Goal: Entertainment & Leisure: Consume media (video, audio)

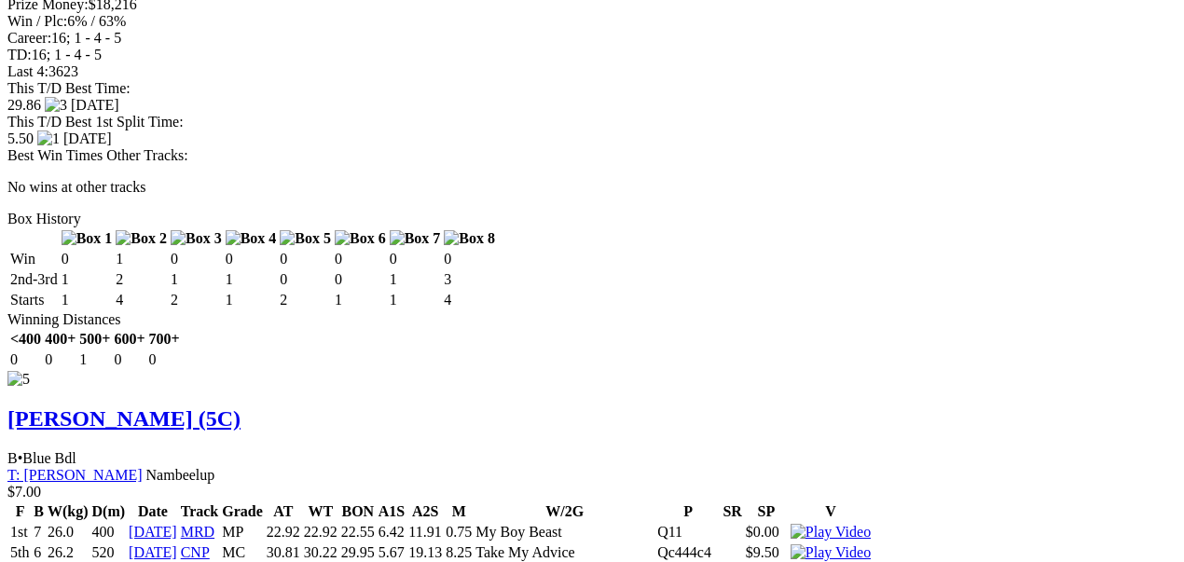
scroll to position [5904, 0]
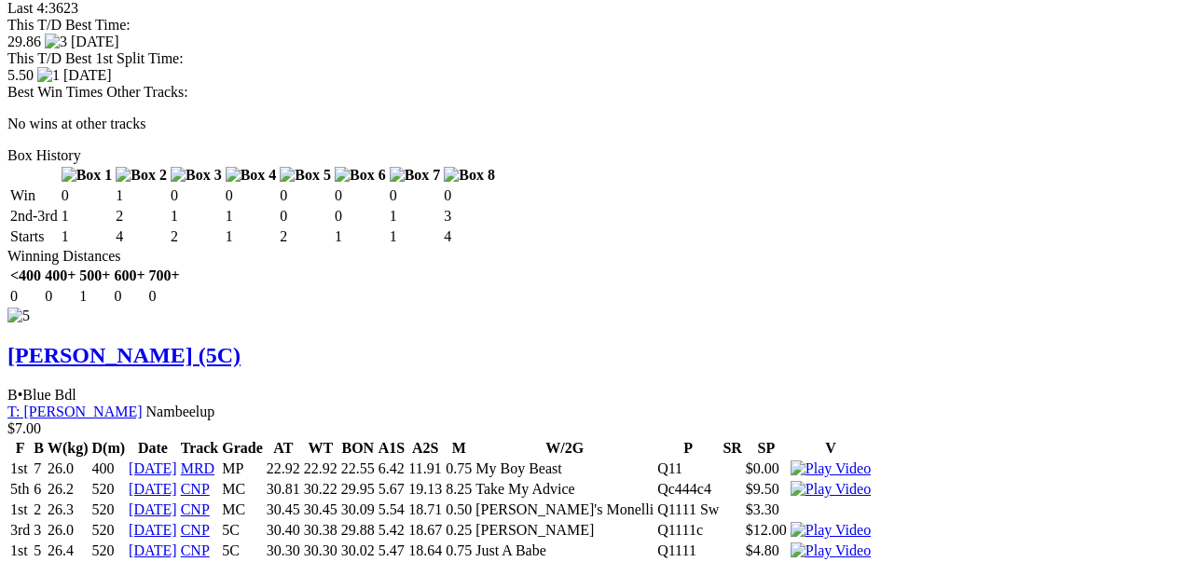
scroll to position [5966, 0]
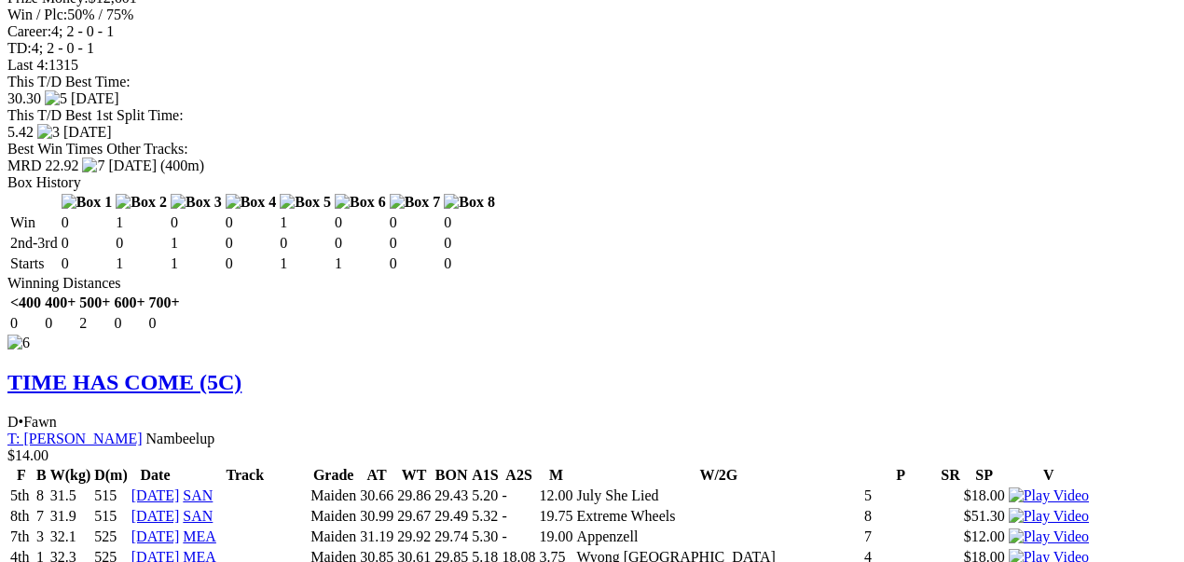
scroll to position [6786, 0]
